Goal: Use online tool/utility: Utilize a website feature to perform a specific function

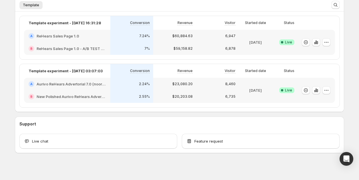
scroll to position [156, 0]
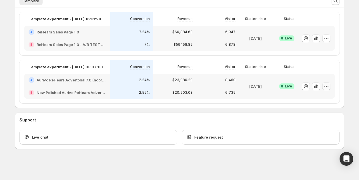
click at [328, 88] on icon "button" at bounding box center [326, 86] width 6 height 6
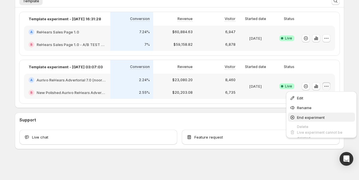
click at [304, 118] on span "End experiment" at bounding box center [311, 117] width 28 height 5
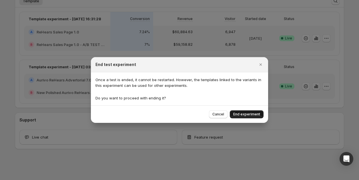
click at [239, 116] on span "End experiment" at bounding box center [246, 114] width 27 height 5
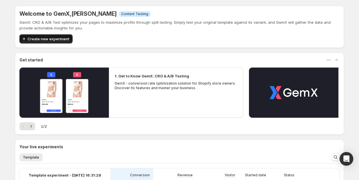
click at [68, 36] on button "Create new experiment" at bounding box center [45, 38] width 53 height 9
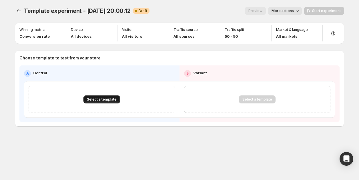
click at [102, 98] on span "Select a template" at bounding box center [102, 99] width 30 height 5
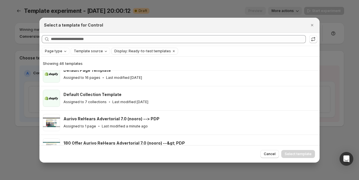
scroll to position [59, 0]
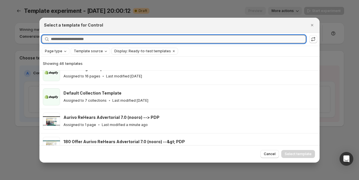
click at [78, 40] on input "Searching all templates" at bounding box center [178, 39] width 255 height 8
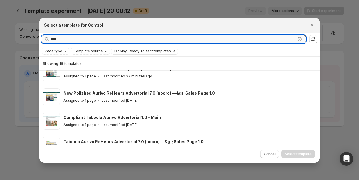
scroll to position [0, 0]
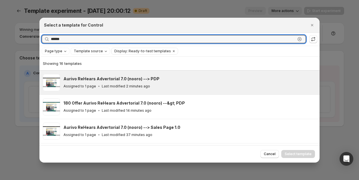
type input "******"
click at [96, 87] on icon ":r1i:" at bounding box center [99, 86] width 6 height 6
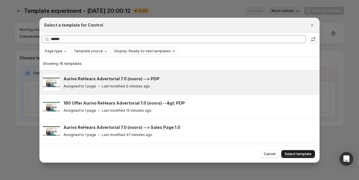
click at [294, 156] on span "Select template" at bounding box center [297, 154] width 27 height 5
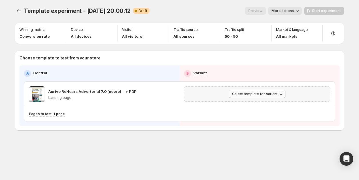
click at [257, 96] on span "Select template for Variant" at bounding box center [254, 94] width 45 height 5
click at [250, 108] on span "Select an existing template" at bounding box center [258, 106] width 58 height 6
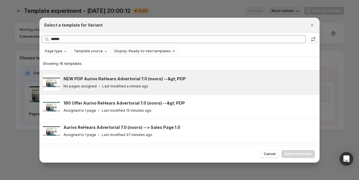
click at [154, 90] on div "NEW PDP Aurivo ReHears Advertorial 7.0 (nooro) --&gt; PDP No pages assigned Las…" at bounding box center [189, 82] width 252 height 17
click at [290, 154] on span "Select template" at bounding box center [297, 154] width 27 height 5
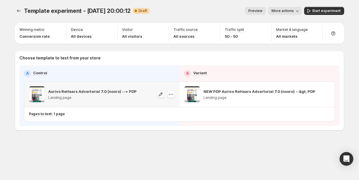
click at [162, 96] on icon "button" at bounding box center [161, 94] width 6 height 6
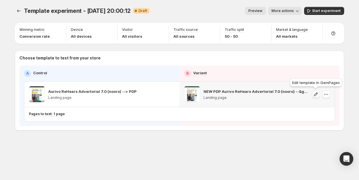
click at [314, 95] on icon "button" at bounding box center [316, 94] width 6 height 6
click at [50, 39] on div "Winning metric Conversion rate" at bounding box center [40, 33] width 47 height 16
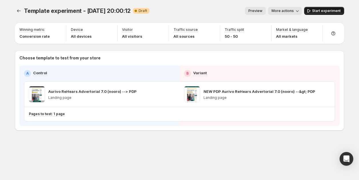
click at [319, 10] on span "Start experiment" at bounding box center [326, 11] width 29 height 5
